Goal: Task Accomplishment & Management: Use online tool/utility

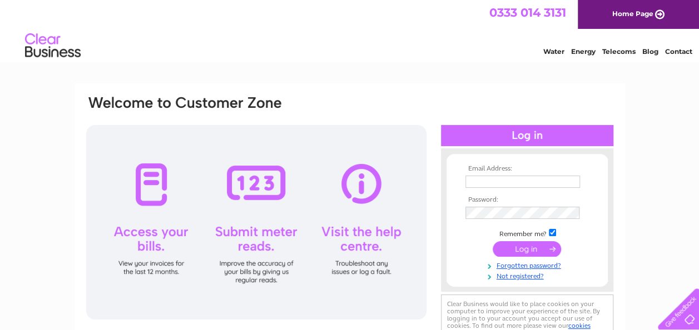
type input "carsand4x4s@hotmail.co.uk"
click at [545, 245] on input "submit" at bounding box center [526, 249] width 68 height 16
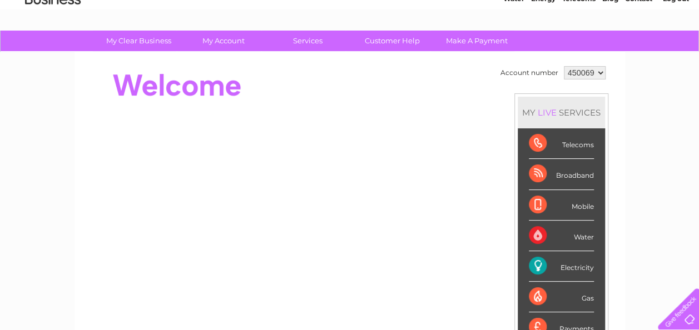
scroll to position [59, 0]
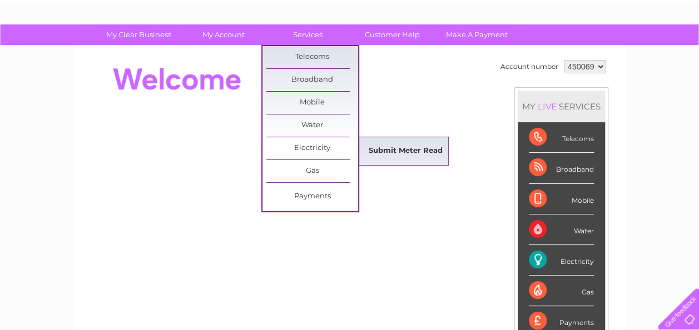
click at [375, 150] on link "Submit Meter Read" at bounding box center [406, 151] width 92 height 22
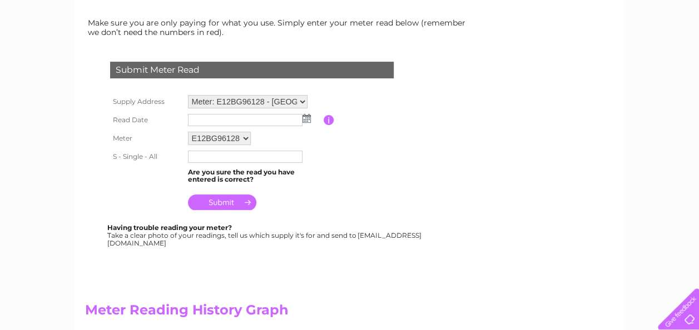
scroll to position [147, 0]
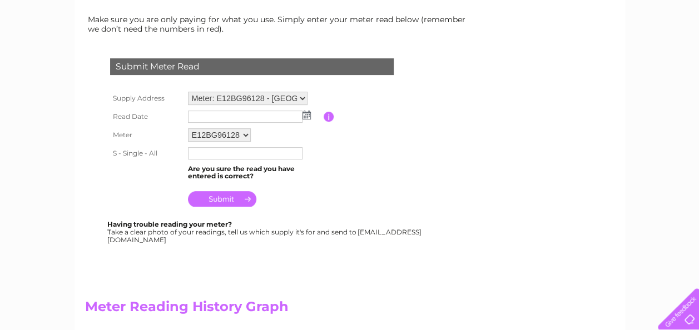
click at [307, 115] on img at bounding box center [306, 115] width 8 height 9
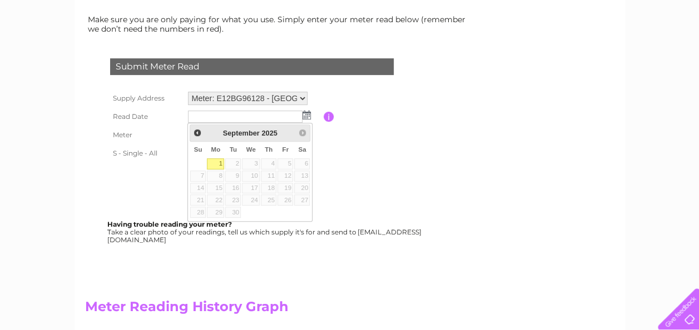
click at [215, 163] on link "1" at bounding box center [215, 163] width 17 height 11
type input "2025/09/01"
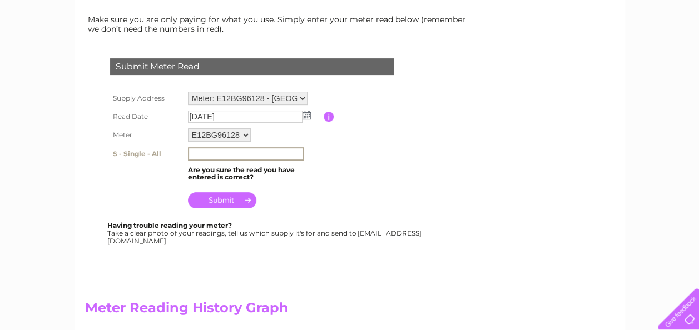
click at [279, 153] on input "text" at bounding box center [246, 153] width 116 height 13
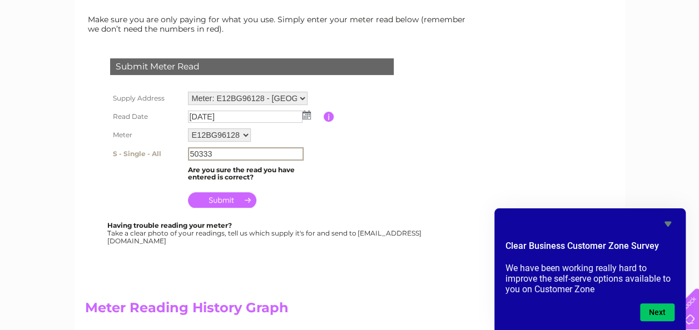
type input "50333"
click at [240, 203] on input "submit" at bounding box center [222, 200] width 68 height 16
